Goal: Contribute content

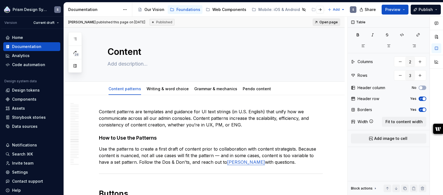
click at [329, 24] on span "Open page" at bounding box center [329, 22] width 18 height 4
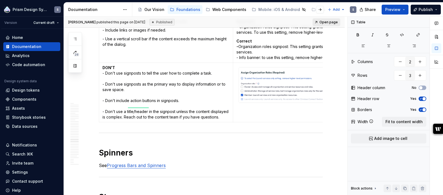
type textarea "*"
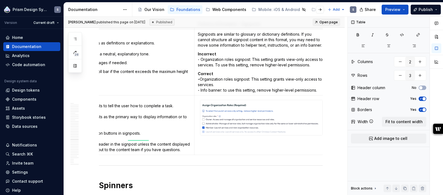
scroll to position [0, 42]
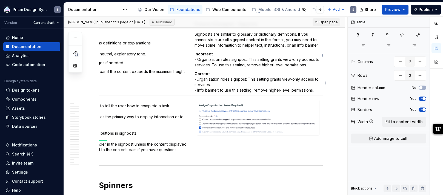
click at [256, 56] on p "Incorrect - Organization roles signpost: This setting grants view-only access t…" at bounding box center [259, 59] width 128 height 16
click at [250, 53] on p "Incorrect - Organization roles signpost: This setting grants view-only access t…" at bounding box center [259, 59] width 128 height 16
click at [232, 60] on p "Incorrect - Organization roles signpost: This setting grants view-only access t…" at bounding box center [259, 59] width 128 height 16
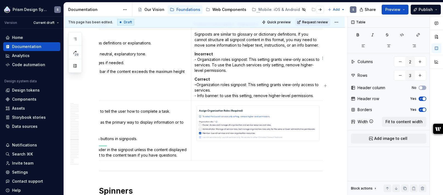
click at [257, 53] on p "Incorrect - Organization roles signpost: This setting grants view-only access t…" at bounding box center [259, 62] width 128 height 22
drag, startPoint x: 271, startPoint y: 52, endPoint x: 250, endPoint y: 52, distance: 20.6
click at [250, 52] on p "Incorrect - Organization roles signpost: This setting grants view-only access t…" at bounding box center [259, 62] width 128 height 22
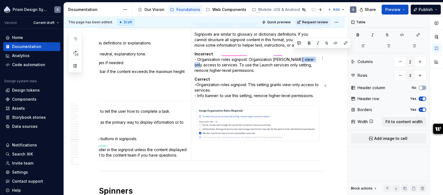
drag, startPoint x: 316, startPoint y: 52, endPoint x: 294, endPoint y: 52, distance: 21.9
click at [294, 52] on p "Incorrect - Organization roles signpost: Organization [PERSON_NAME] view-only a…" at bounding box center [259, 62] width 128 height 22
click at [218, 59] on p "Incorrect - Organization roles signpost: Organization roles provide permissions…" at bounding box center [259, 62] width 128 height 22
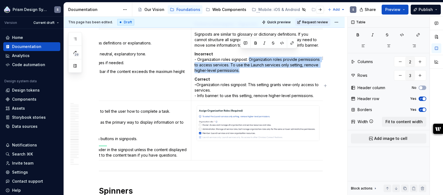
drag, startPoint x: 244, startPoint y: 65, endPoint x: 250, endPoint y: 55, distance: 12.1
click at [250, 55] on p "Incorrect - Organization roles signpost: Organization roles provide permissions…" at bounding box center [259, 62] width 128 height 22
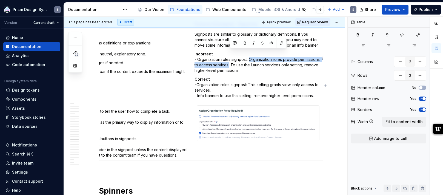
drag, startPoint x: 230, startPoint y: 59, endPoint x: 250, endPoint y: 54, distance: 20.0
click at [250, 54] on p "Incorrect - Organization roles signpost: Organization roles provide permissions…" at bounding box center [259, 62] width 128 height 22
copy p "Organization roles provide permissions to access services."
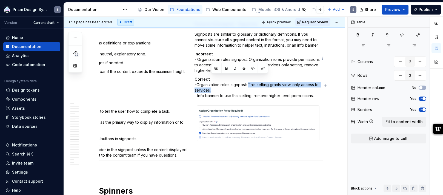
drag, startPoint x: 250, startPoint y: 78, endPoint x: 251, endPoint y: 81, distance: 3.1
click at [251, 81] on p "Correct - Organization roles signpost: This setting grants view-only access to …" at bounding box center [259, 88] width 128 height 22
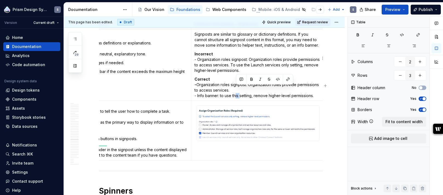
drag, startPoint x: 241, startPoint y: 90, endPoint x: 237, endPoint y: 90, distance: 3.8
click at [237, 90] on p "Correct - Organization roles signpost: Organization roles provide permissions t…" at bounding box center [259, 88] width 128 height 22
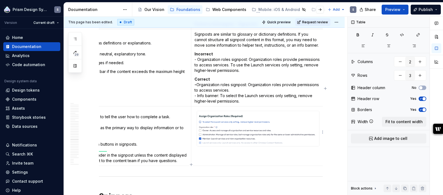
click at [252, 148] on td at bounding box center [258, 136] width 134 height 60
click at [248, 160] on td at bounding box center [258, 136] width 134 height 60
click at [247, 95] on p "Correct - Organization roles signpost: Organization roles provide permissions t…" at bounding box center [259, 90] width 128 height 27
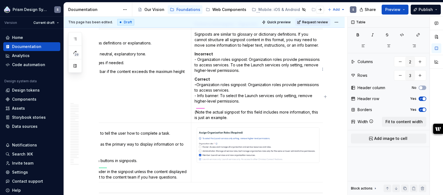
click at [316, 106] on p "Correct - Organization roles signpost: Organization roles provide permissions t…" at bounding box center [259, 99] width 128 height 44
click at [300, 113] on p "Correct - Organization roles signpost: Organization roles provide permissions t…" at bounding box center [259, 99] width 128 height 44
click at [341, 22] on html "Prism Design System S Version Current draft Home Documentation Analytics Code a…" at bounding box center [221, 97] width 443 height 195
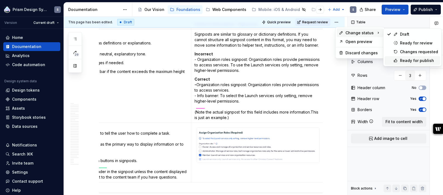
click at [397, 58] on icon at bounding box center [396, 60] width 4 height 4
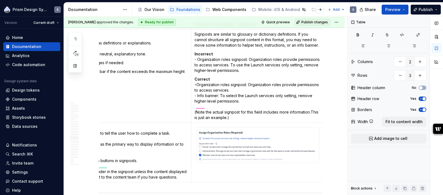
scroll to position [4370, 0]
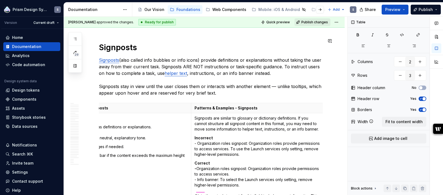
click at [312, 24] on span "Publish changes" at bounding box center [315, 22] width 27 height 4
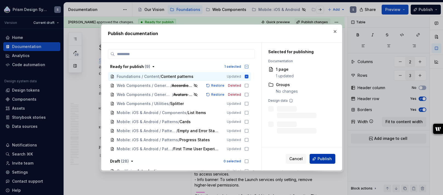
click at [317, 162] on button "Publish" at bounding box center [323, 159] width 26 height 10
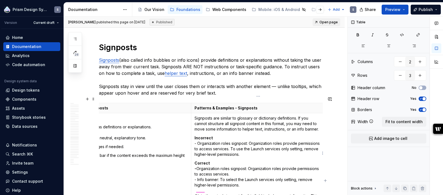
type textarea "*"
